Goal: Task Accomplishment & Management: Use online tool/utility

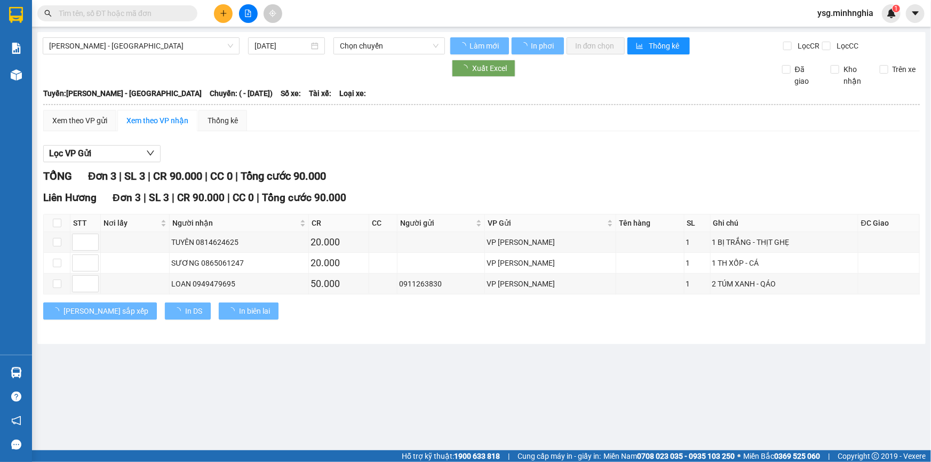
type input "[DATE]"
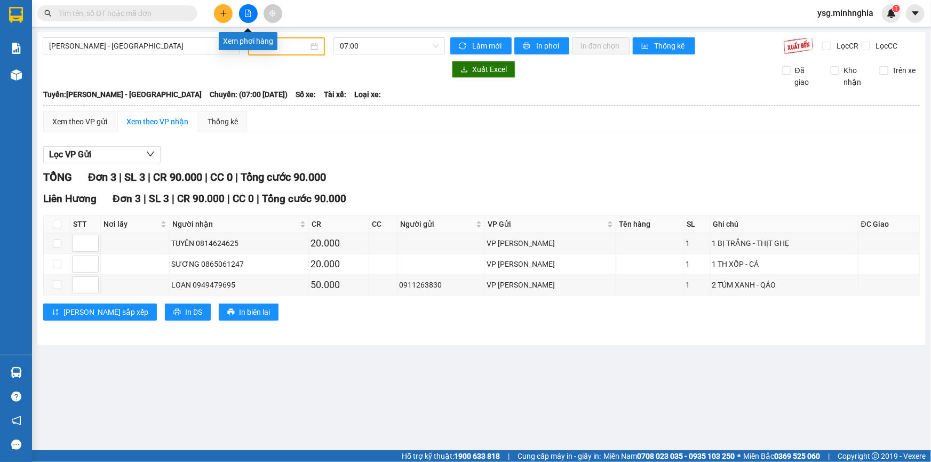
click at [171, 61] on div at bounding box center [244, 69] width 402 height 17
click at [280, 49] on input "[DATE]" at bounding box center [281, 47] width 53 height 12
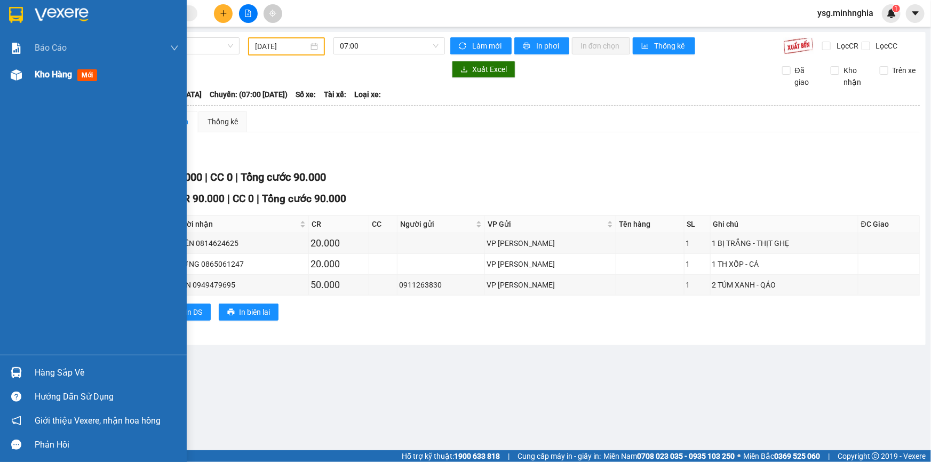
drag, startPoint x: 50, startPoint y: 89, endPoint x: 49, endPoint y: 81, distance: 7.5
click at [46, 86] on div "Báo cáo Báo cáo dòng tiền (nhân viên) Doanh số tạo đơn theo VP gửi (nhân viên) …" at bounding box center [93, 195] width 187 height 320
click at [49, 81] on div "Kho hàng mới" at bounding box center [107, 74] width 144 height 27
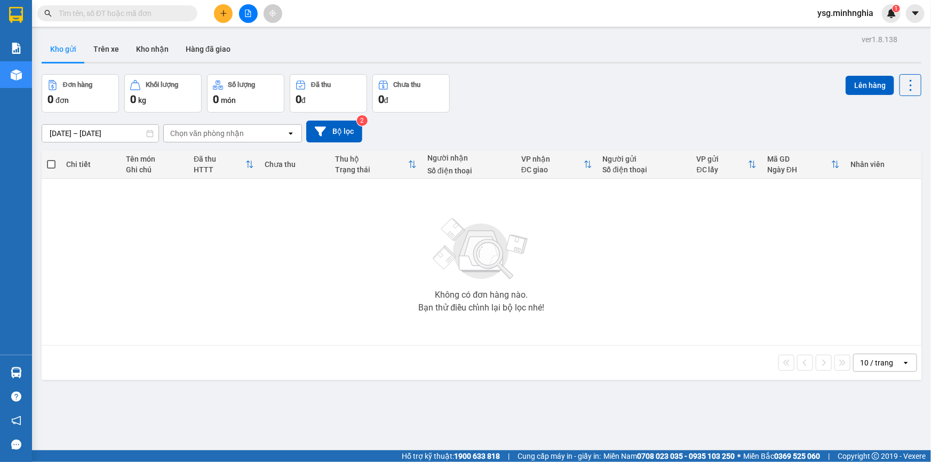
click at [251, 15] on icon "file-add" at bounding box center [247, 13] width 7 height 7
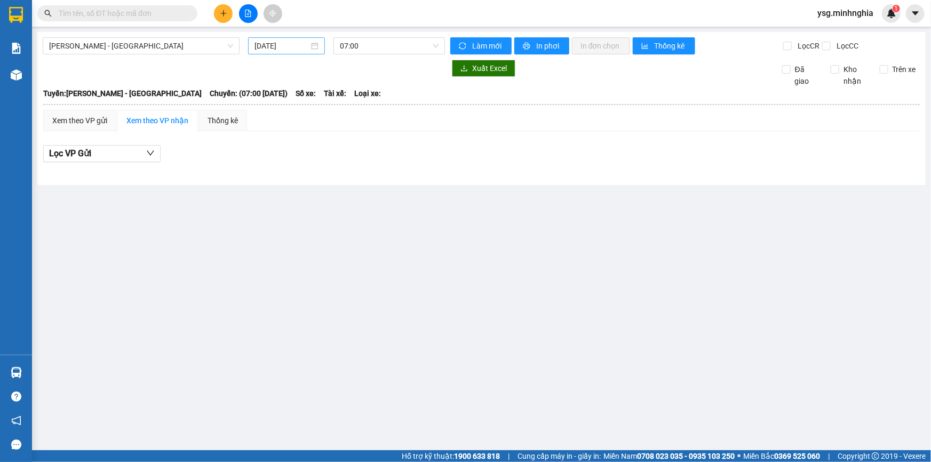
click at [277, 48] on input "[DATE]" at bounding box center [281, 46] width 54 height 12
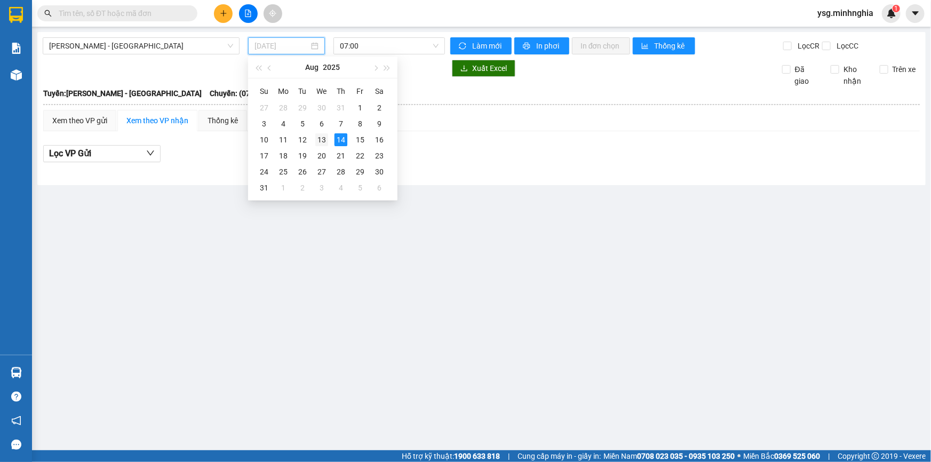
click at [325, 137] on div "13" at bounding box center [321, 139] width 13 height 13
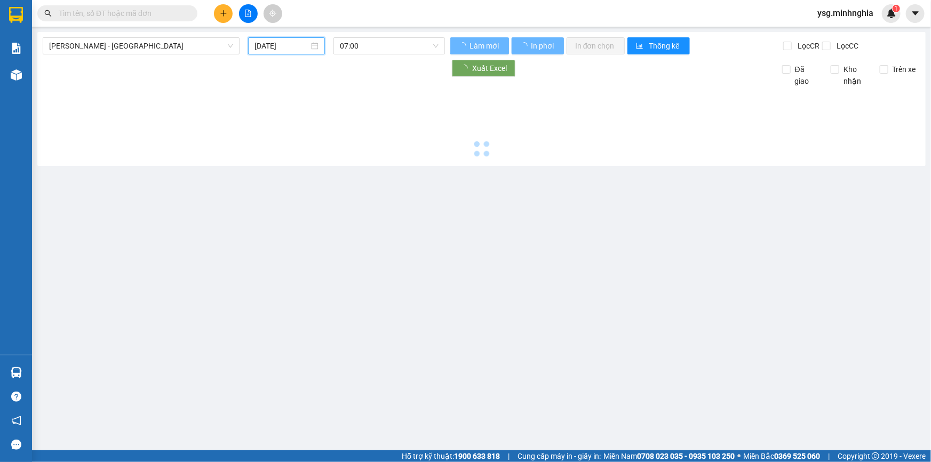
type input "13/08/2025"
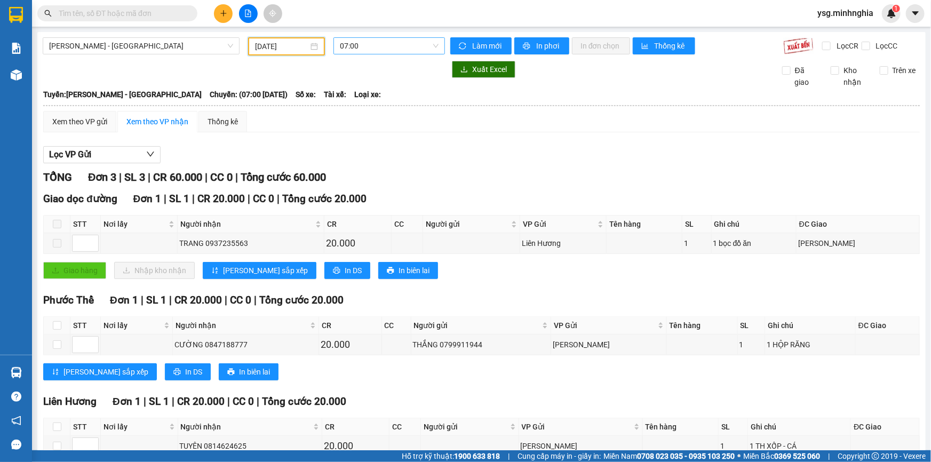
click at [366, 42] on span "07:00" at bounding box center [389, 46] width 99 height 16
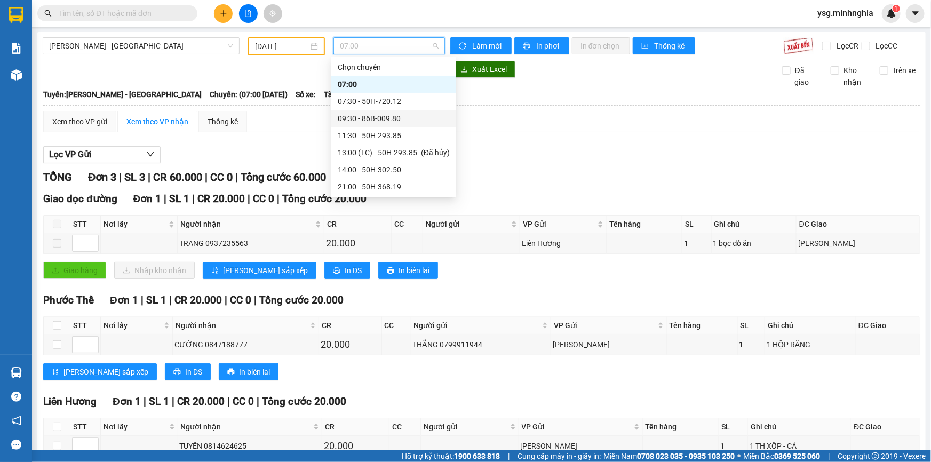
scroll to position [102, 0]
click at [363, 116] on div "22:30 - 86H-021.07" at bounding box center [394, 119] width 112 height 12
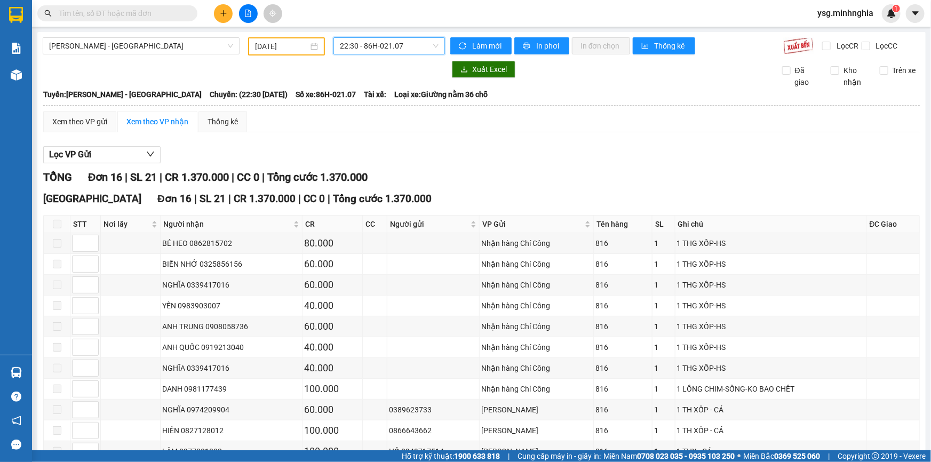
click at [574, 121] on div "Xem theo VP gửi Xem theo VP nhận Thống kê" at bounding box center [481, 121] width 876 height 21
